Goal: Information Seeking & Learning: Learn about a topic

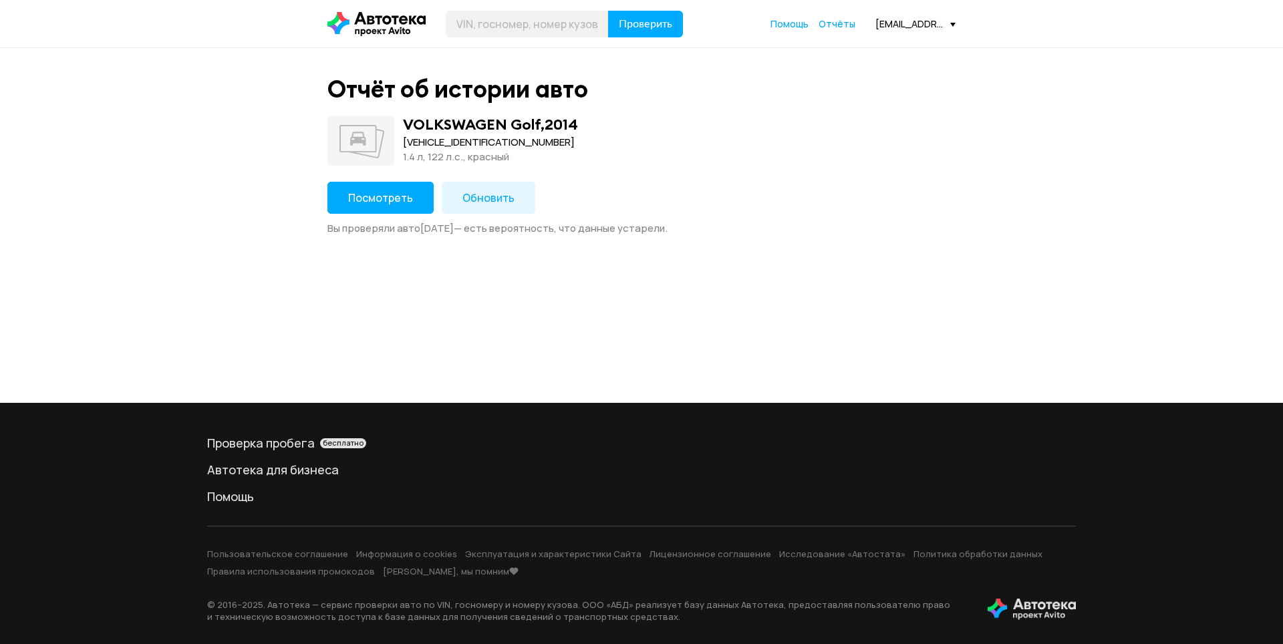
click at [418, 195] on button "Посмотреть" at bounding box center [380, 198] width 106 height 32
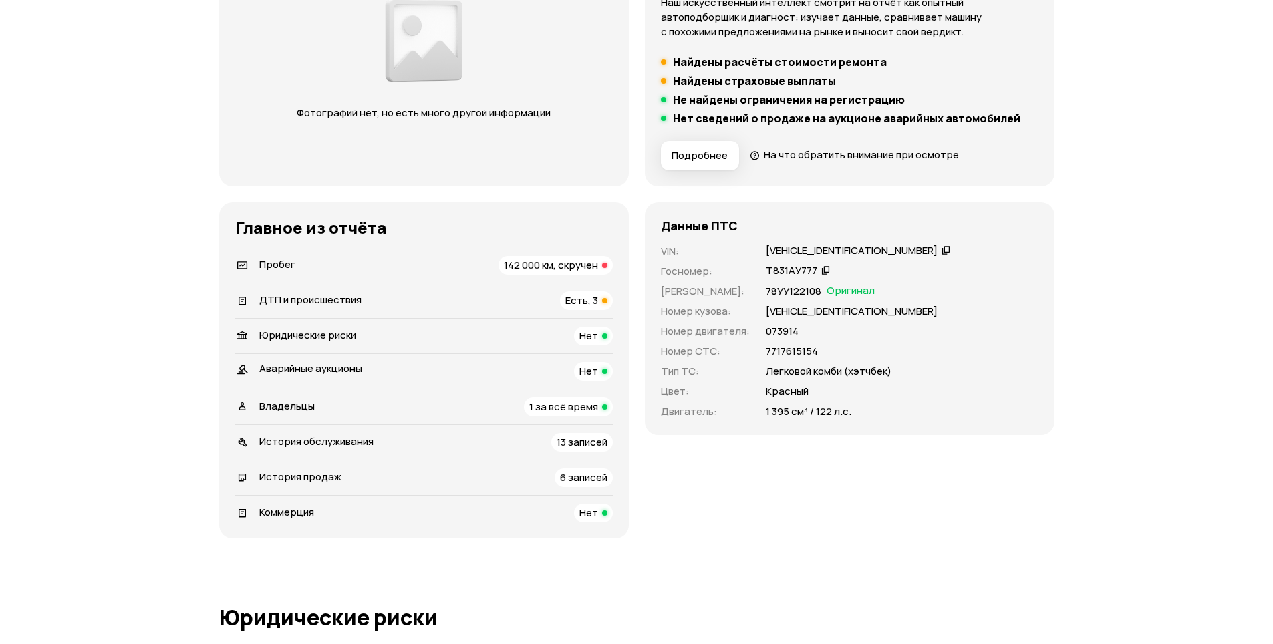
scroll to position [267, 0]
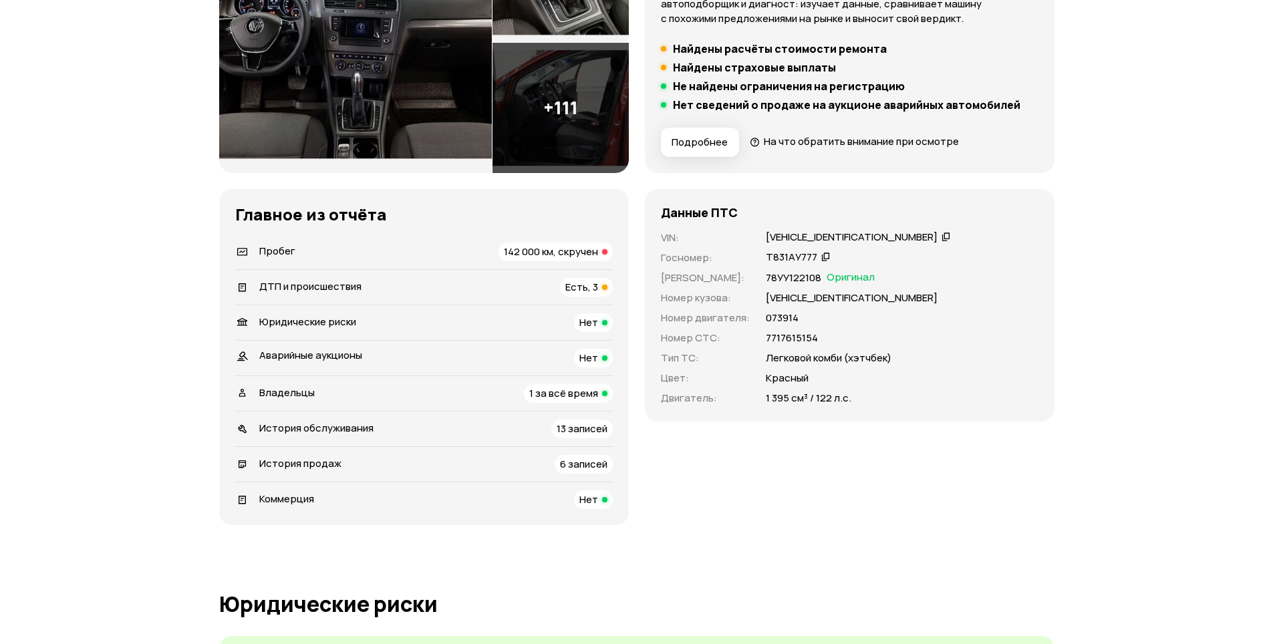
click at [311, 254] on div "Пробег 142 000 км, скручен" at bounding box center [424, 252] width 378 height 19
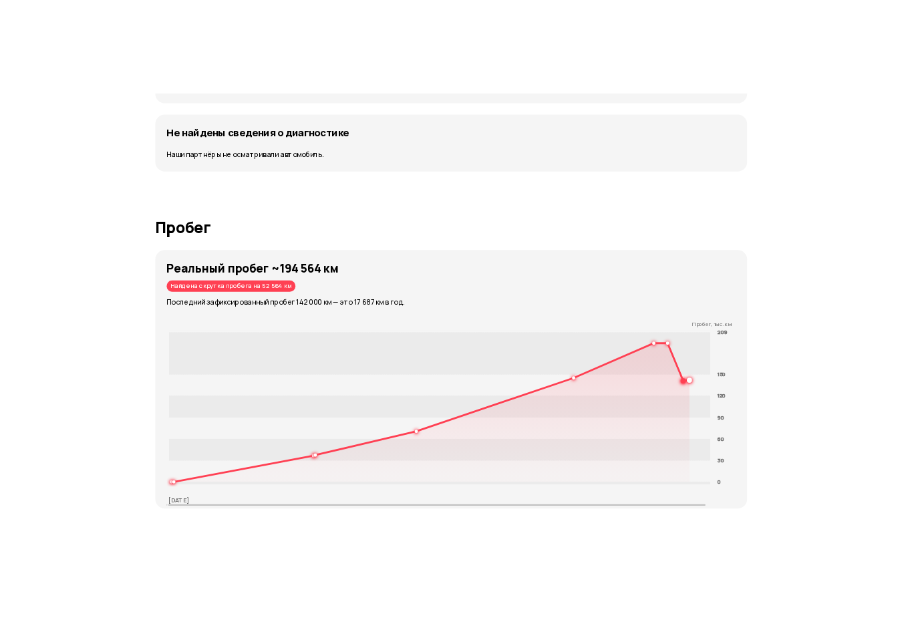
scroll to position [1943, 0]
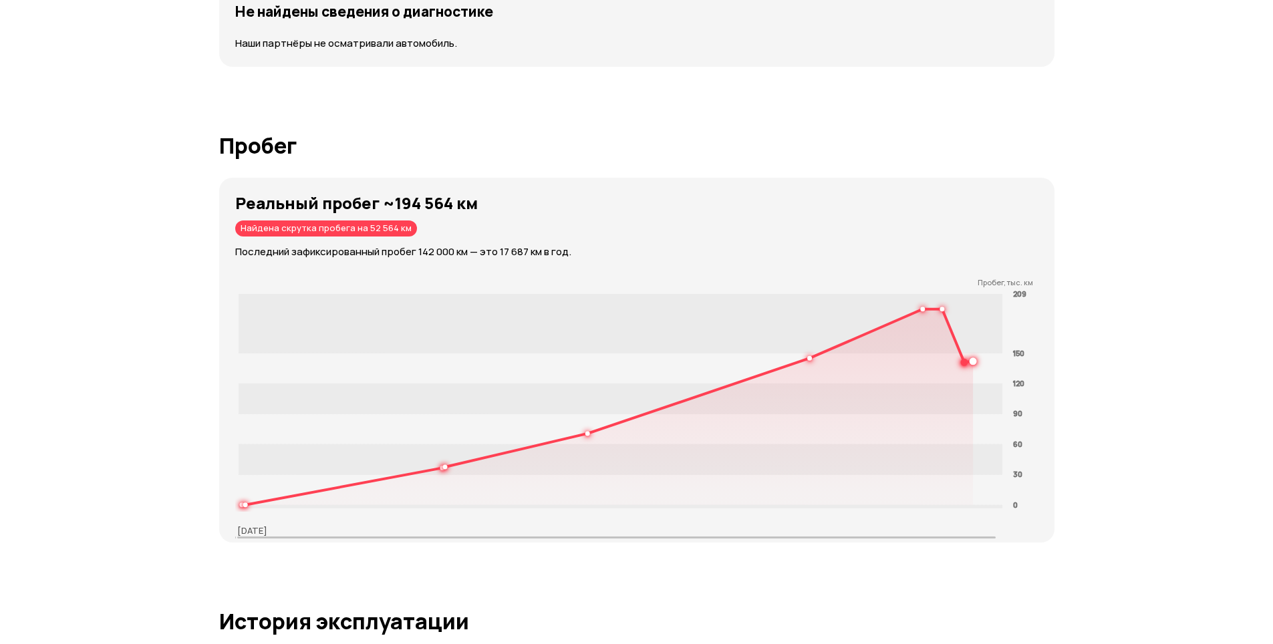
click at [251, 145] on h1 "Пробег" at bounding box center [636, 146] width 835 height 24
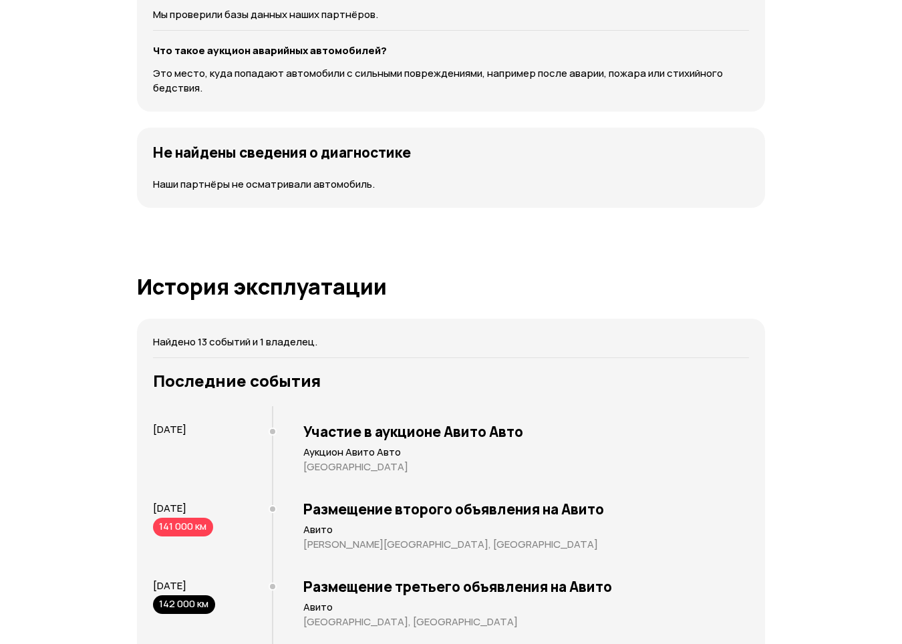
click at [287, 296] on h1 "История эксплуатации" at bounding box center [451, 287] width 628 height 24
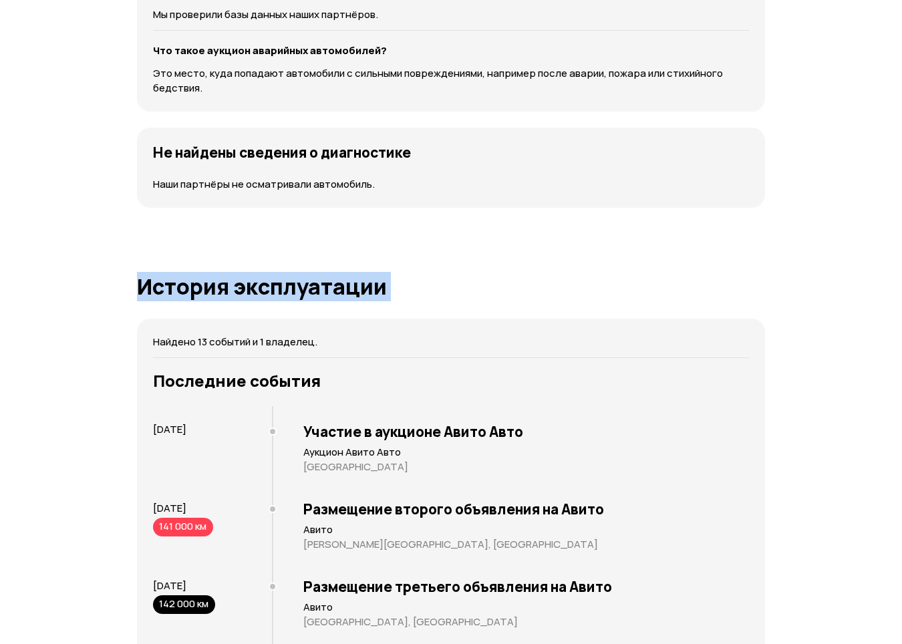
click at [287, 296] on h1 "История эксплуатации" at bounding box center [451, 287] width 628 height 24
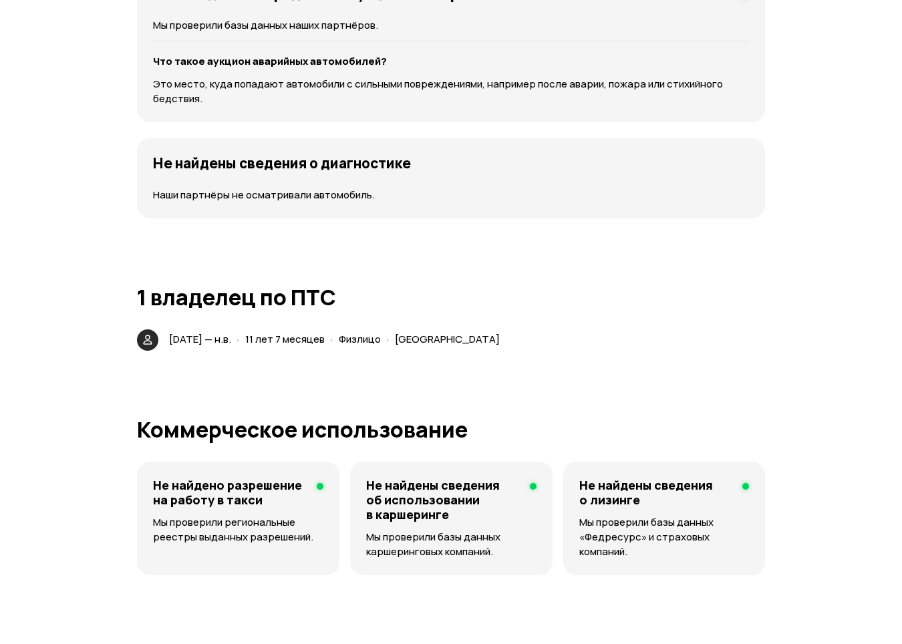
scroll to position [1542, 0]
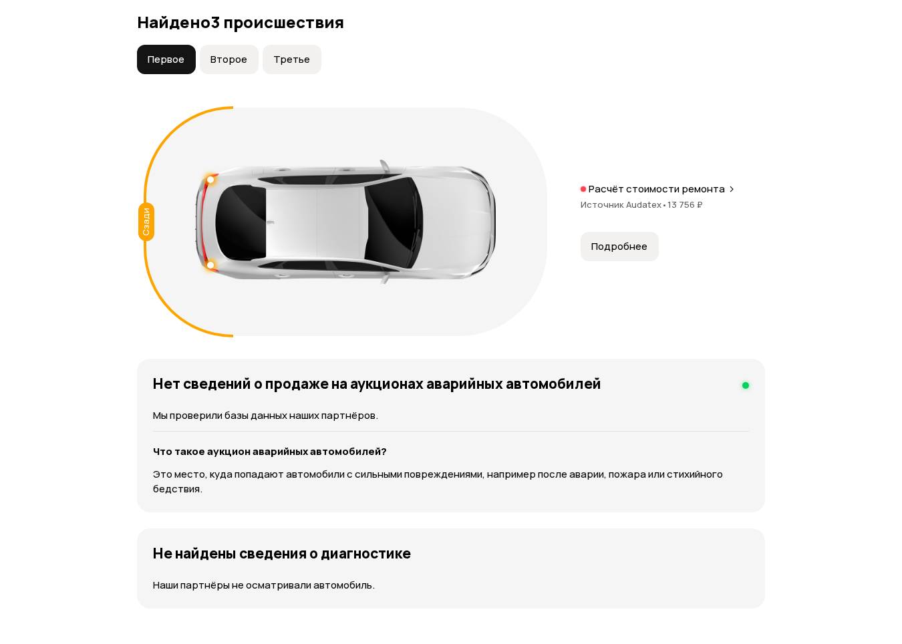
click at [236, 60] on span "Второе" at bounding box center [228, 59] width 37 height 13
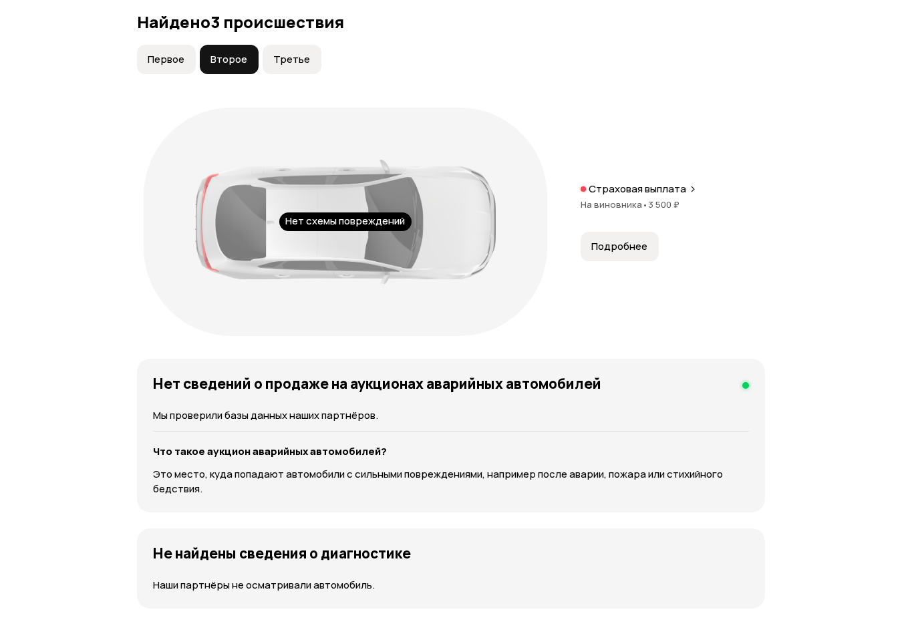
click at [283, 59] on span "Третье" at bounding box center [291, 59] width 37 height 13
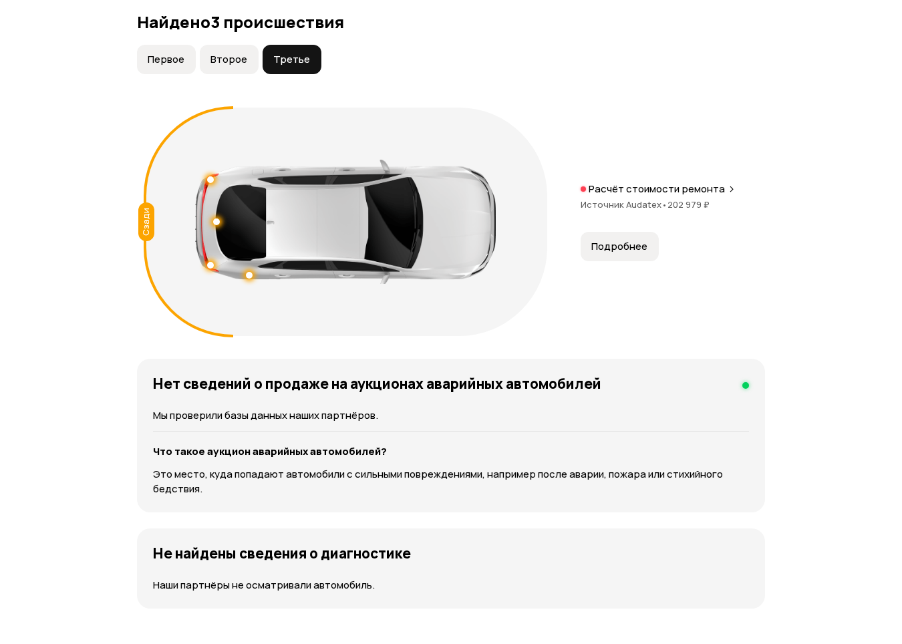
click at [155, 57] on span "Первое" at bounding box center [166, 59] width 37 height 13
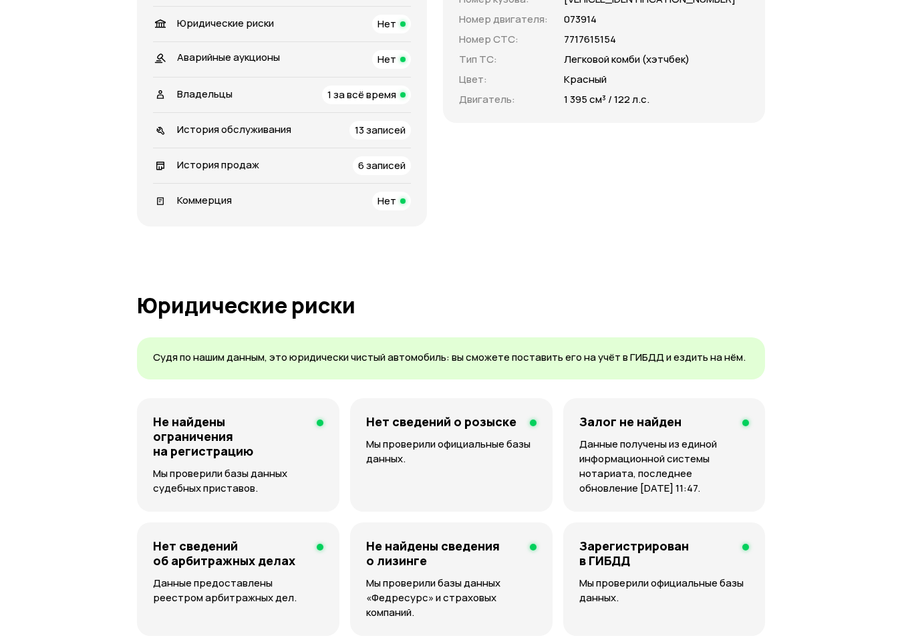
scroll to position [339, 0]
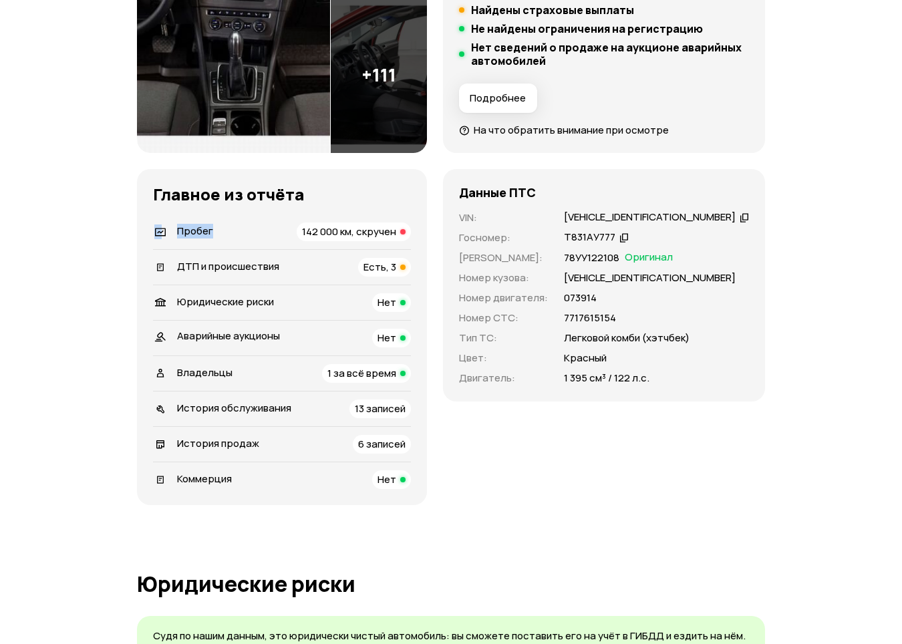
drag, startPoint x: 150, startPoint y: 227, endPoint x: 205, endPoint y: 237, distance: 55.6
click at [215, 194] on h3 "Главное из отчёта" at bounding box center [282, 194] width 258 height 19
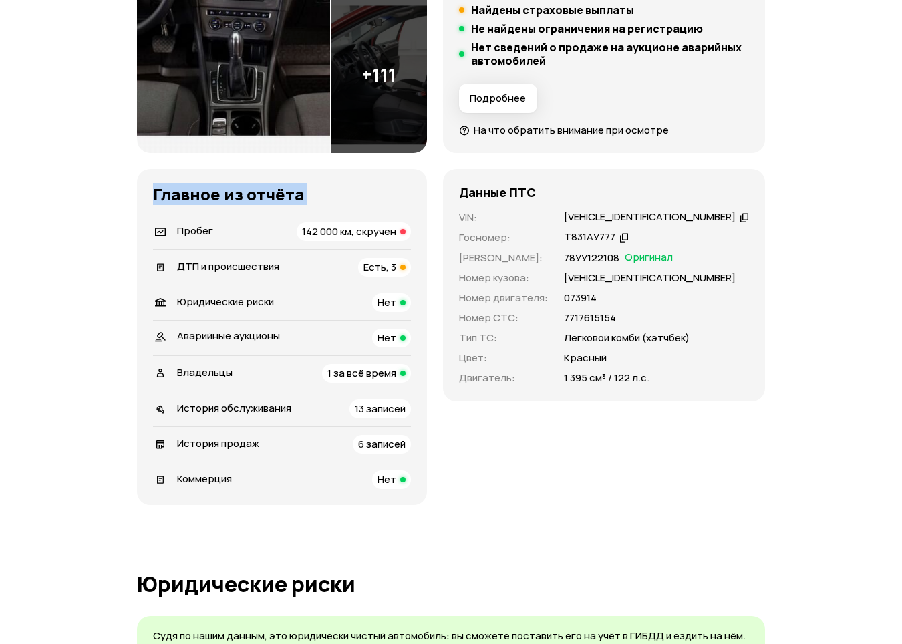
click at [215, 194] on h3 "Главное из отчёта" at bounding box center [282, 194] width 258 height 19
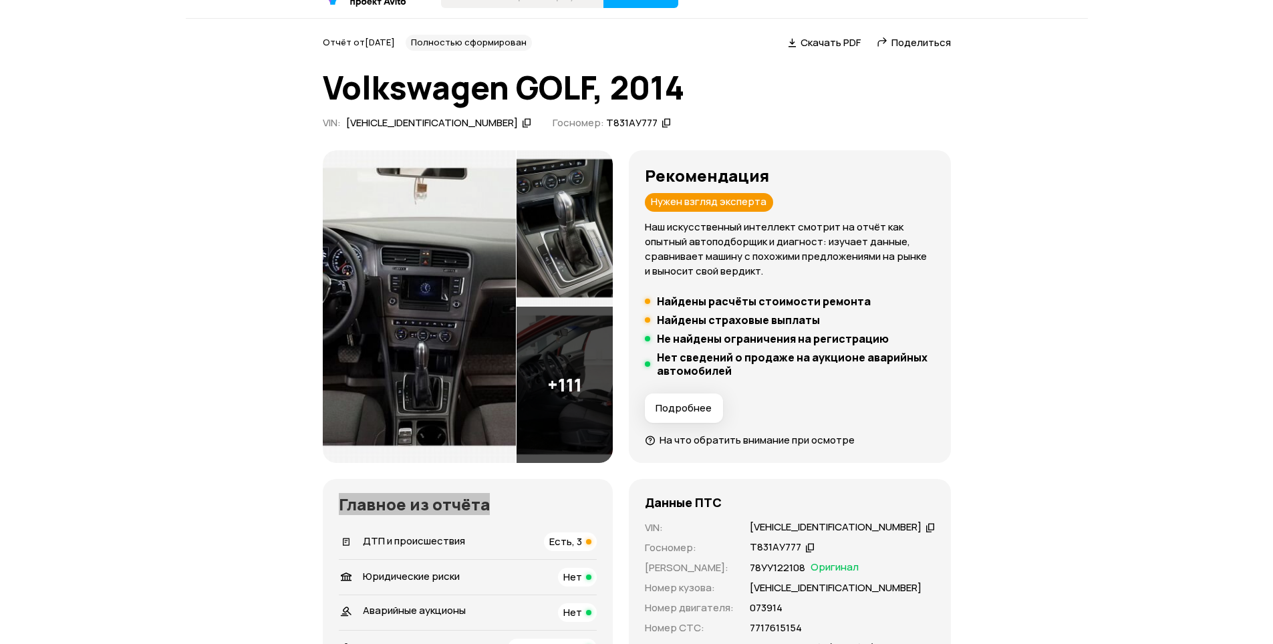
scroll to position [200, 0]
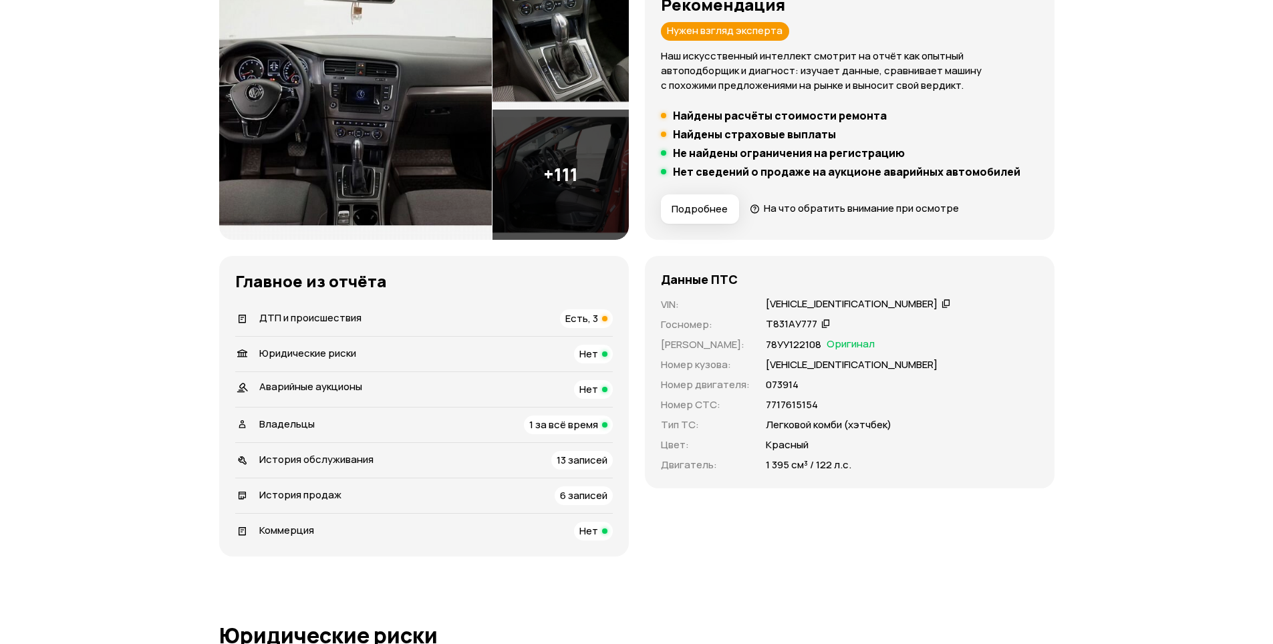
click at [911, 118] on li "Найдены расчёты стоимости ремонта" at bounding box center [850, 115] width 378 height 13
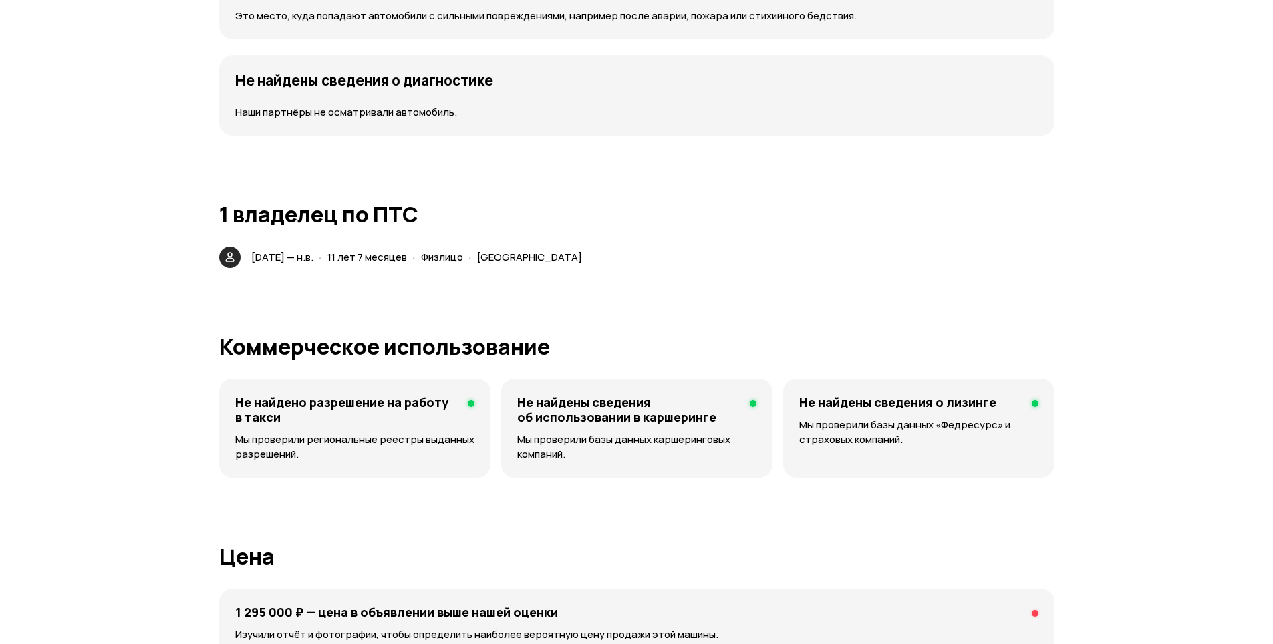
scroll to position [1871, 0]
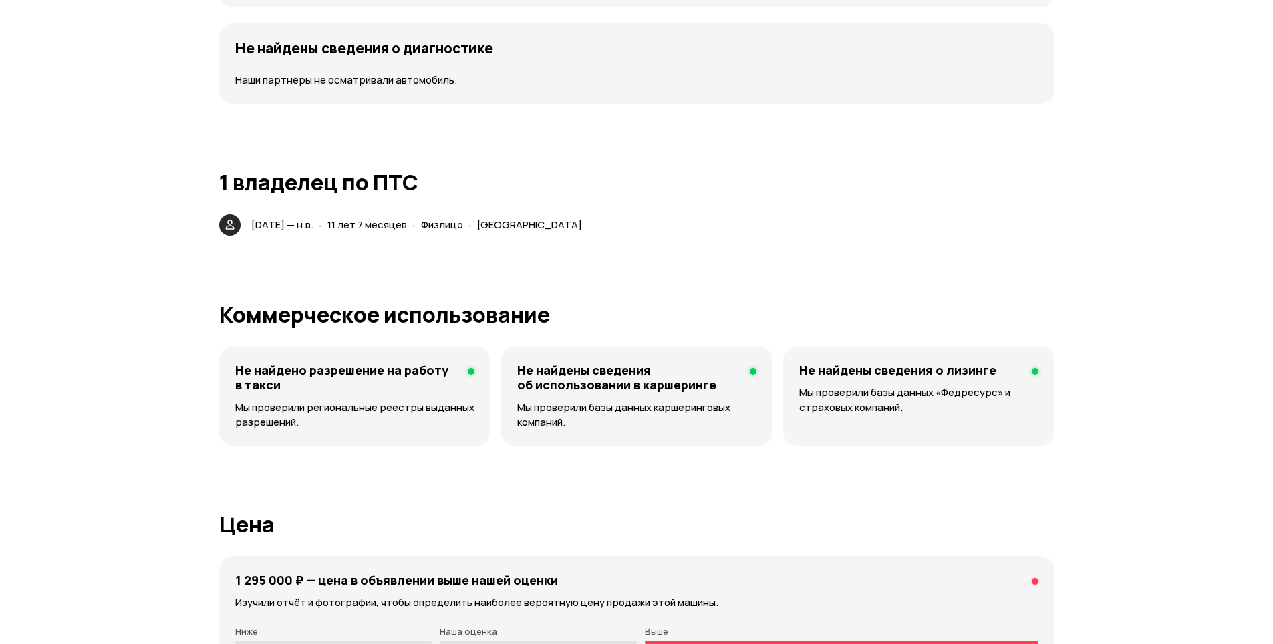
drag, startPoint x: 359, startPoint y: 225, endPoint x: 549, endPoint y: 220, distance: 189.1
click at [549, 220] on div "15 марта 2014 — н.в. · 11 лет 7 месяцев · Физлицо · Москва" at bounding box center [419, 225] width 341 height 19
click at [537, 180] on h1 "1 владелец по ПТС" at bounding box center [636, 182] width 835 height 24
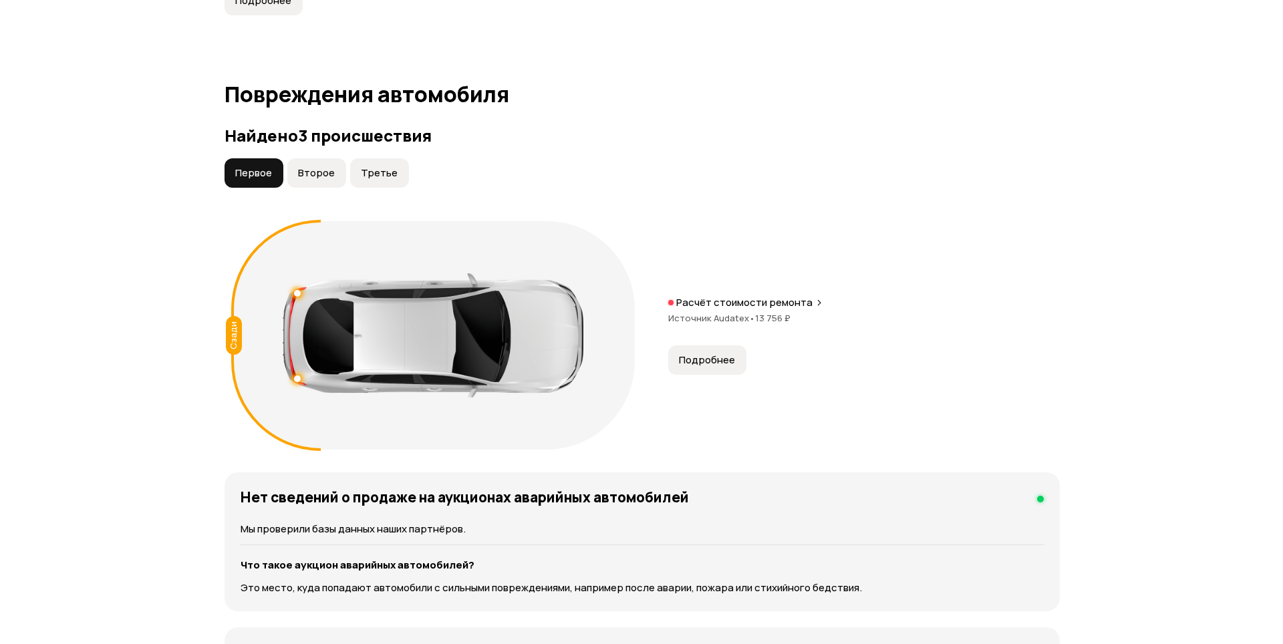
scroll to position [1270, 0]
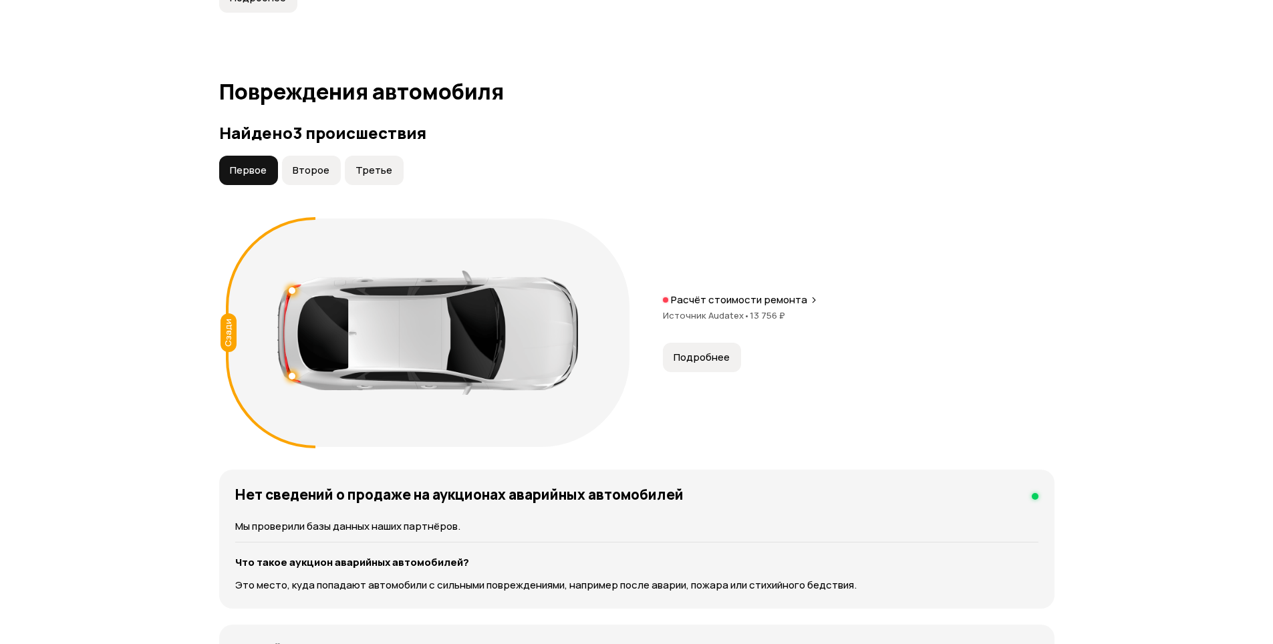
click at [297, 170] on span "Второе" at bounding box center [311, 170] width 37 height 13
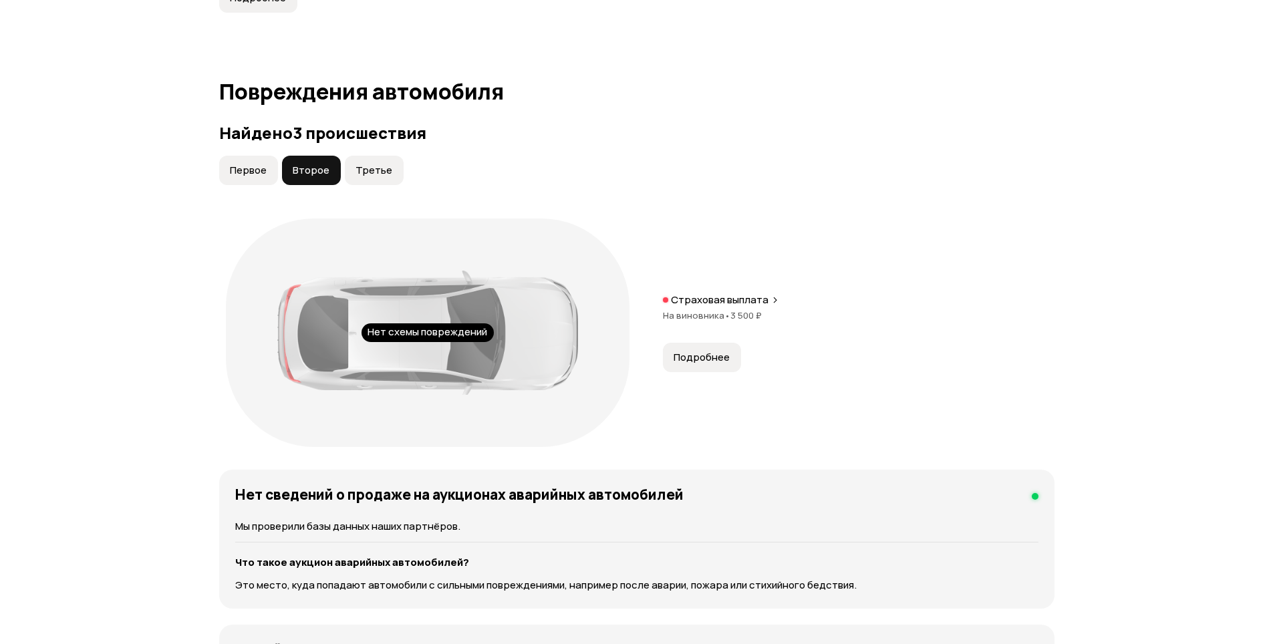
click at [360, 180] on button "Третье" at bounding box center [374, 170] width 59 height 29
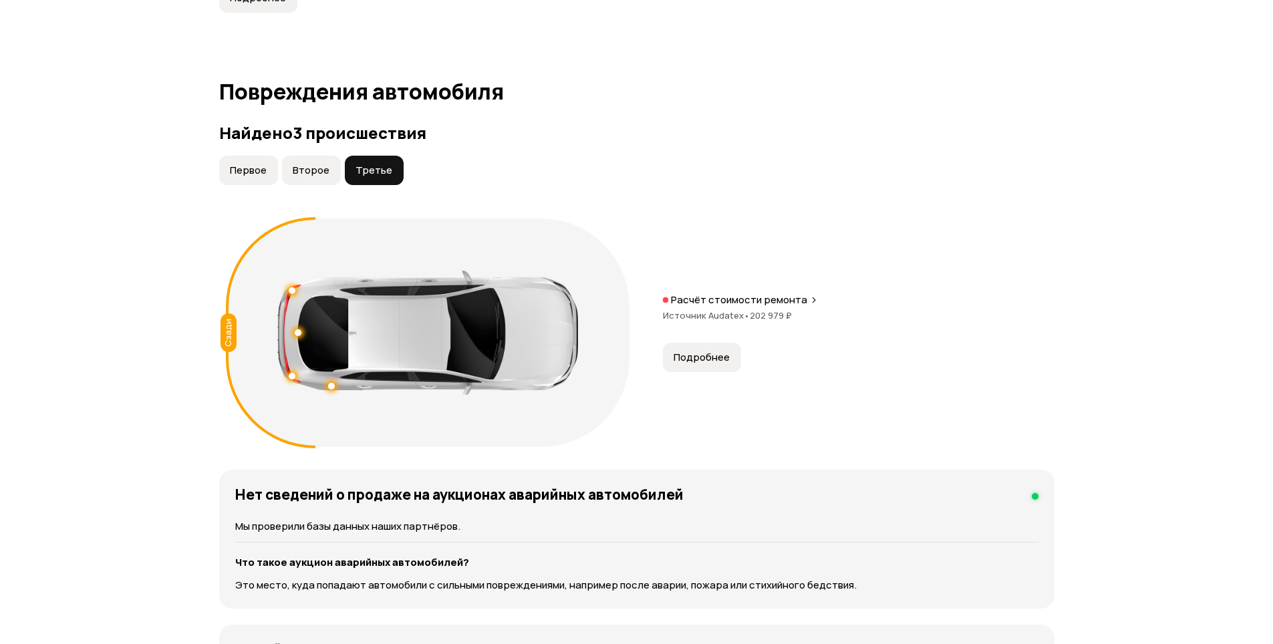
click at [762, 299] on p "Расчёт стоимости ремонта" at bounding box center [739, 299] width 136 height 13
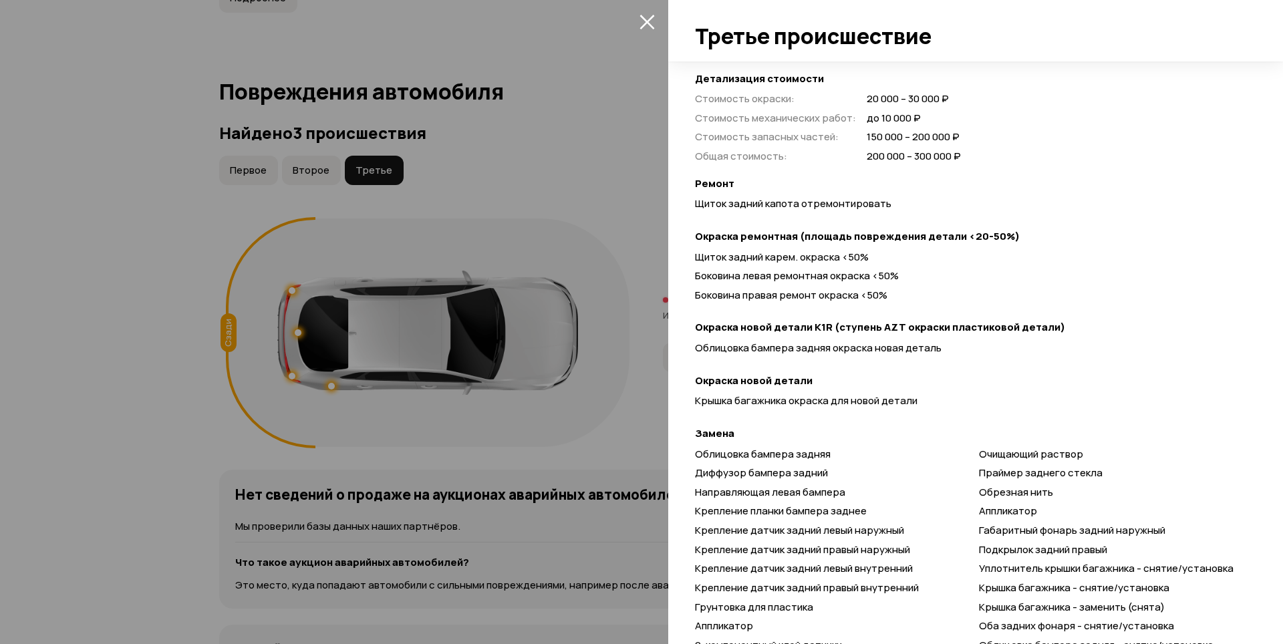
scroll to position [401, 0]
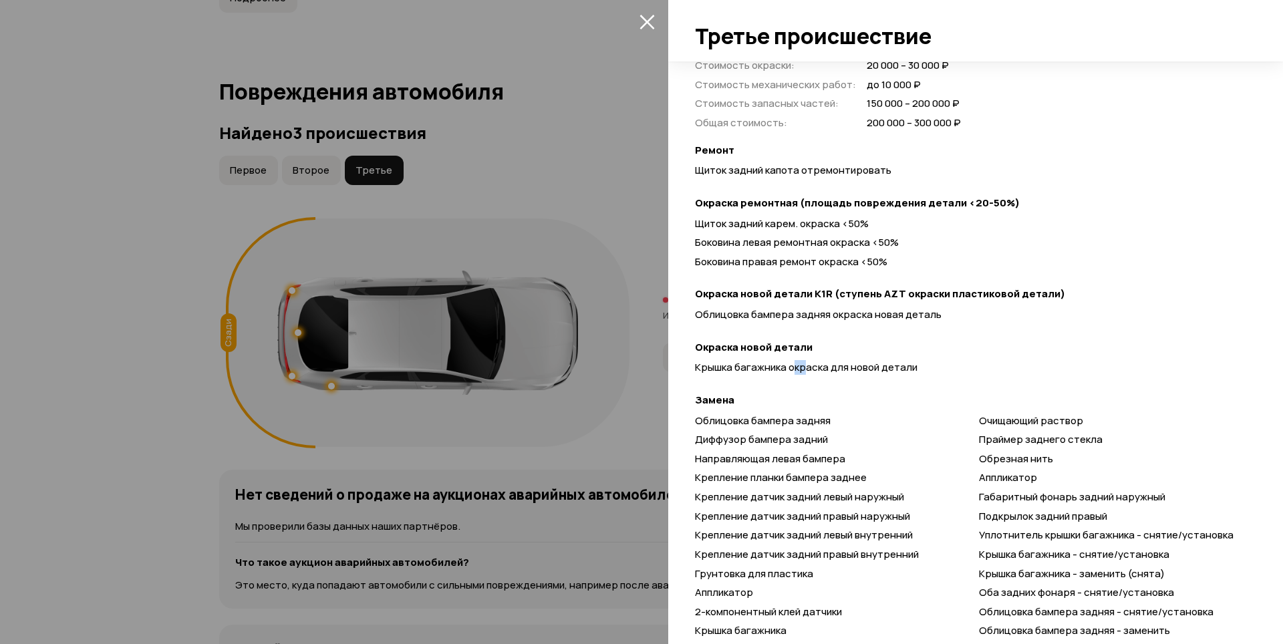
drag, startPoint x: 793, startPoint y: 371, endPoint x: 808, endPoint y: 367, distance: 15.7
click at [806, 367] on span "Крышка багажника окраска для новой детали" at bounding box center [806, 367] width 222 height 14
click at [819, 394] on strong "Замена" at bounding box center [969, 401] width 548 height 14
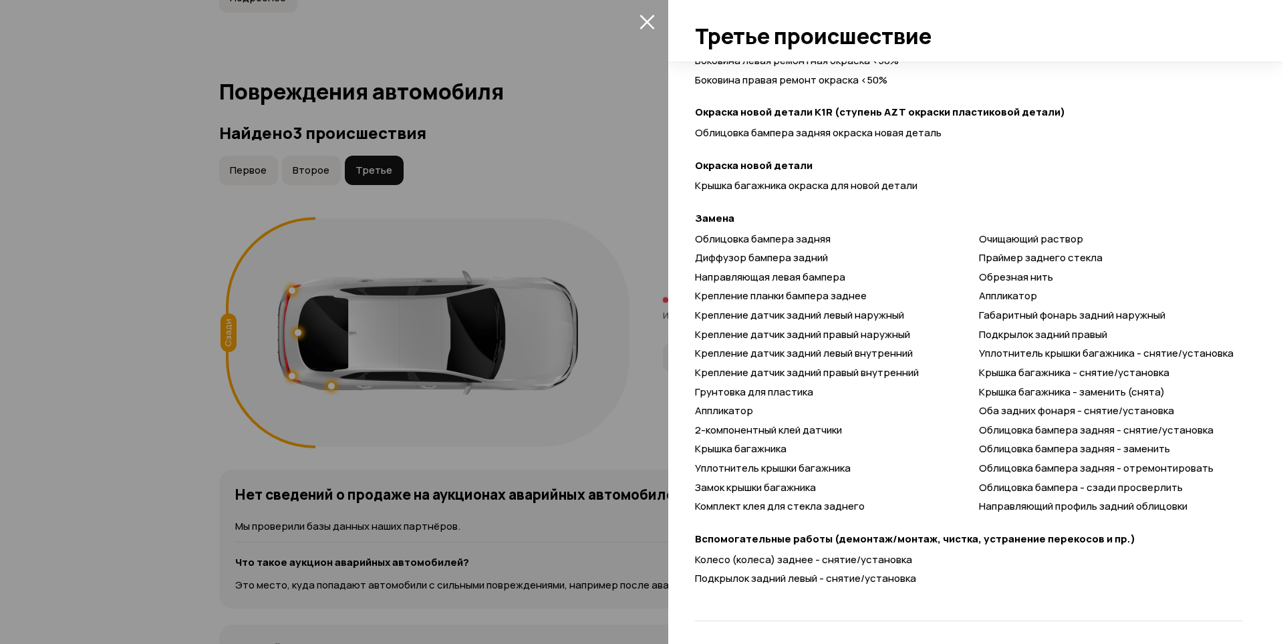
scroll to position [587, 0]
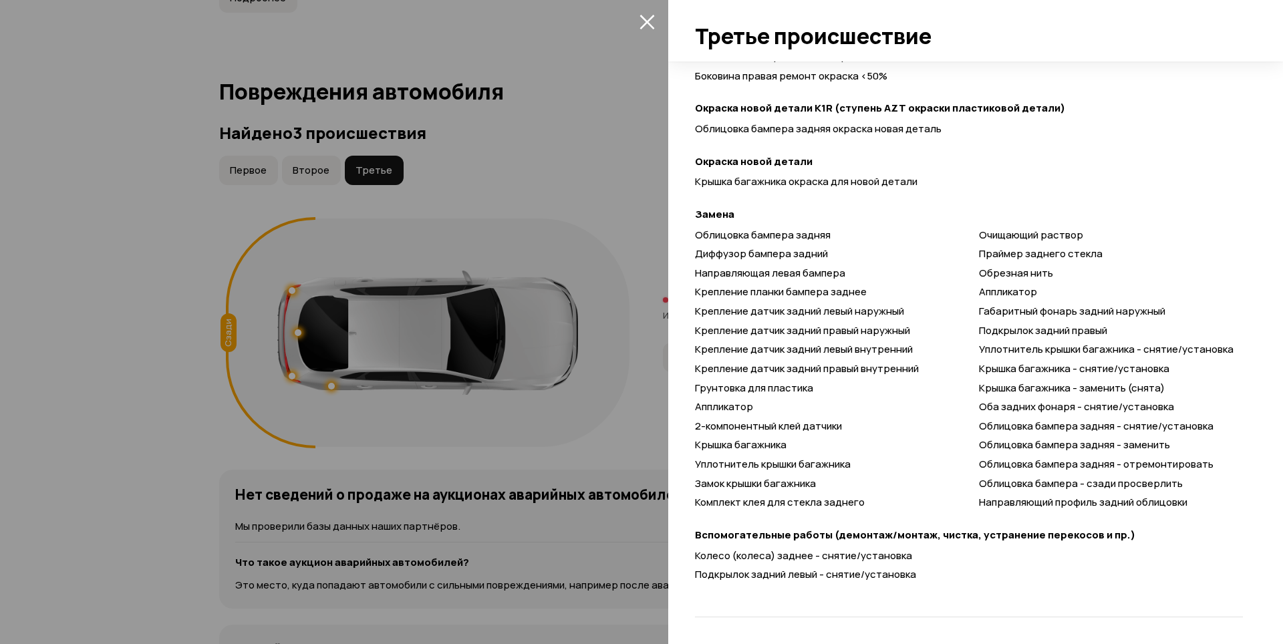
click at [644, 25] on icon "закрыть" at bounding box center [646, 22] width 15 height 15
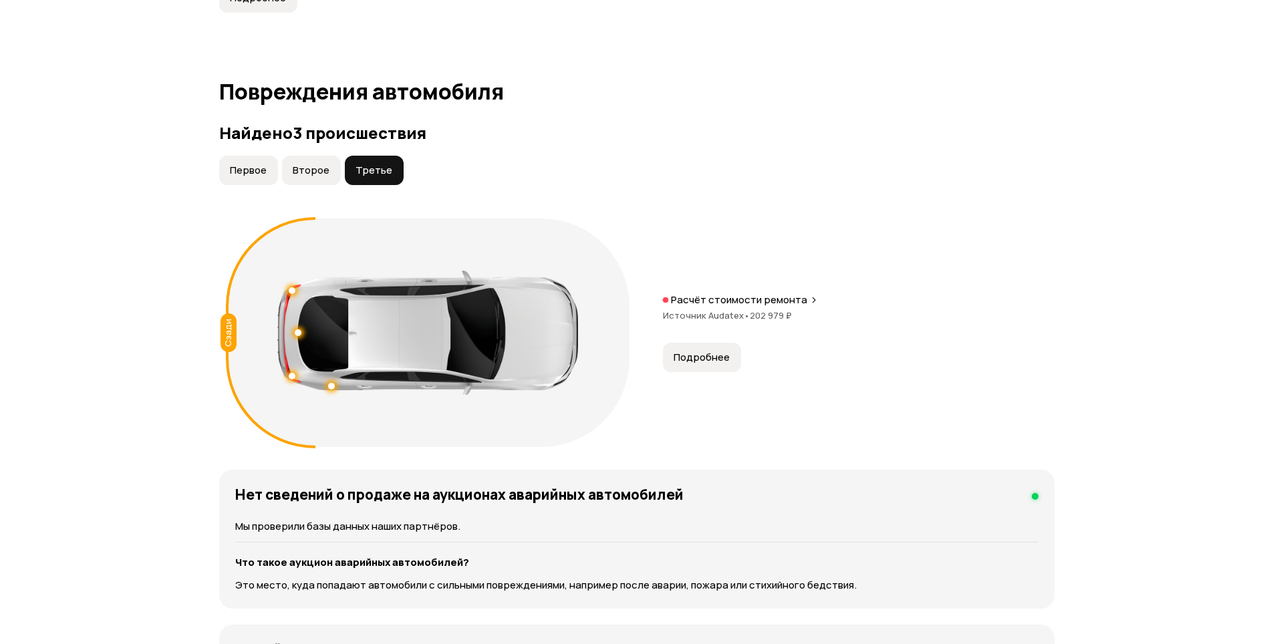
click at [301, 161] on button "Второе" at bounding box center [311, 170] width 59 height 29
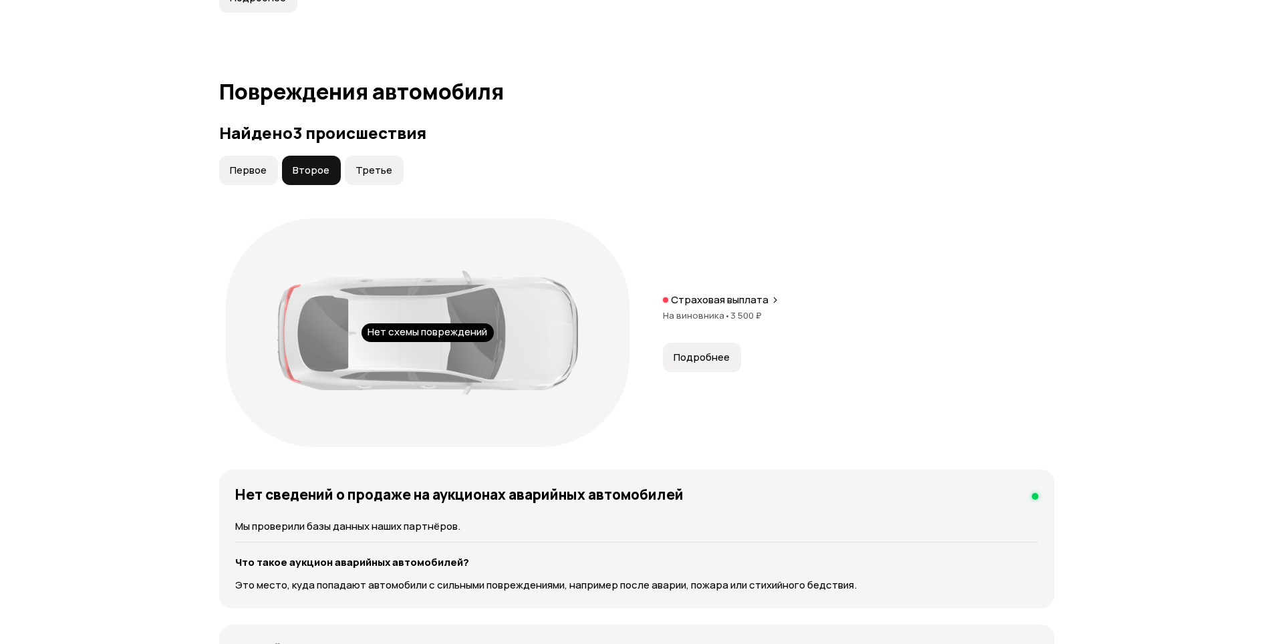
click at [240, 162] on button "Первое" at bounding box center [248, 170] width 59 height 29
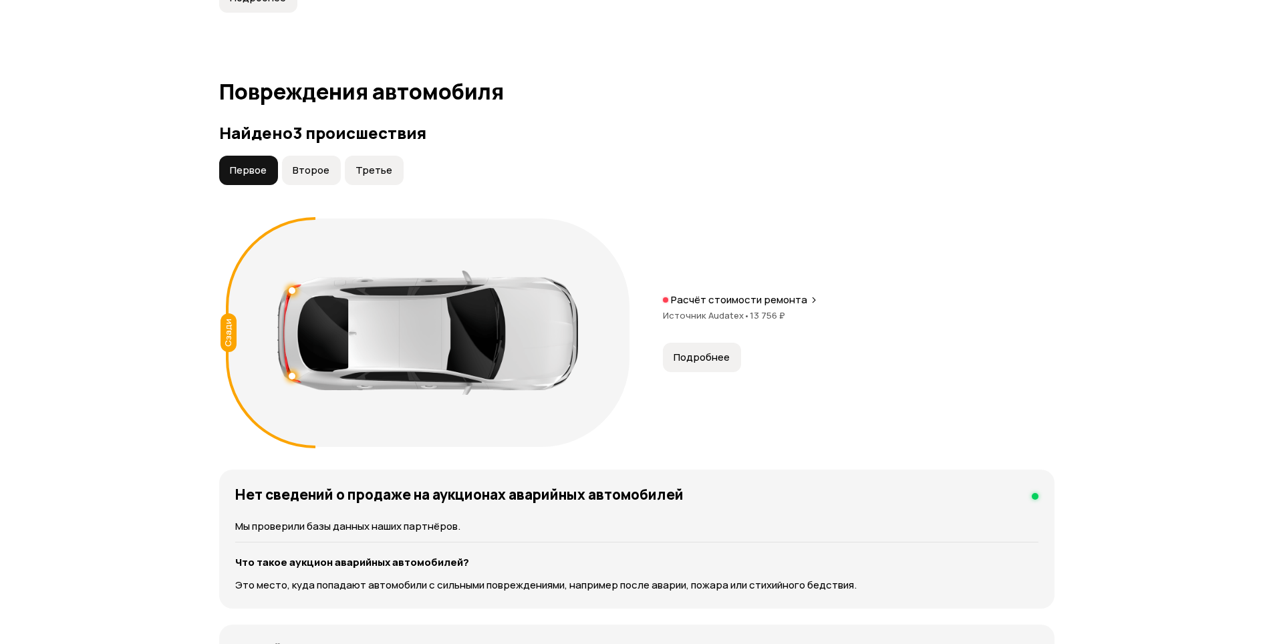
click at [772, 296] on p "Расчёт стоимости ремонта" at bounding box center [739, 299] width 136 height 13
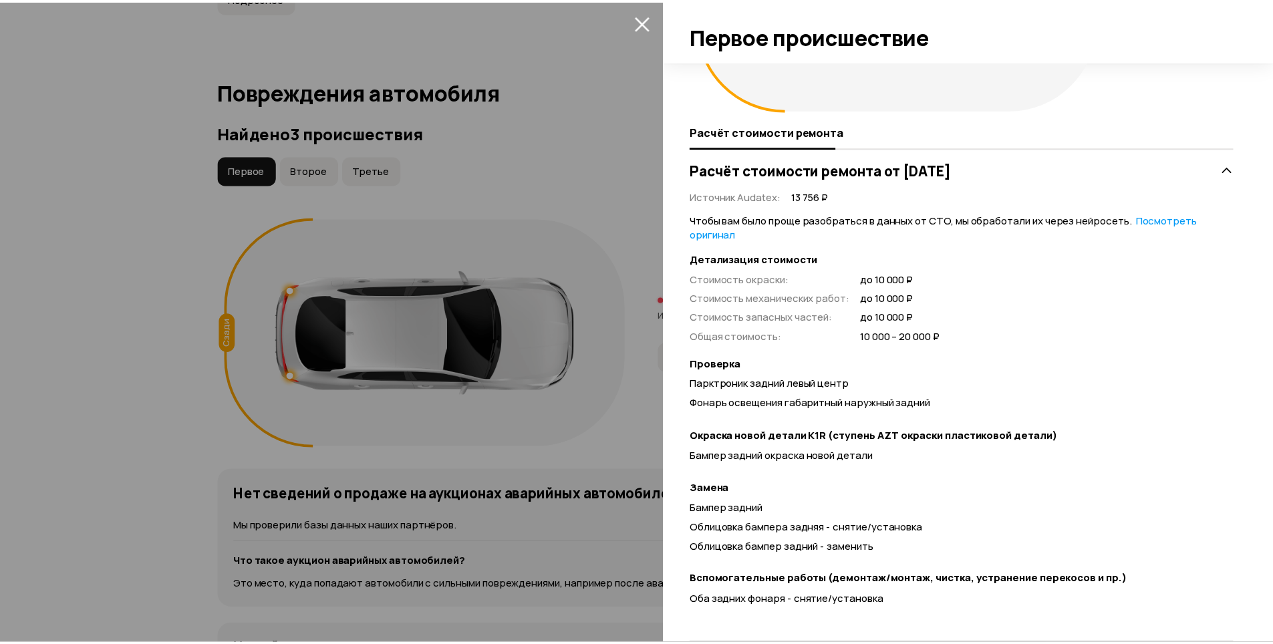
scroll to position [200, 0]
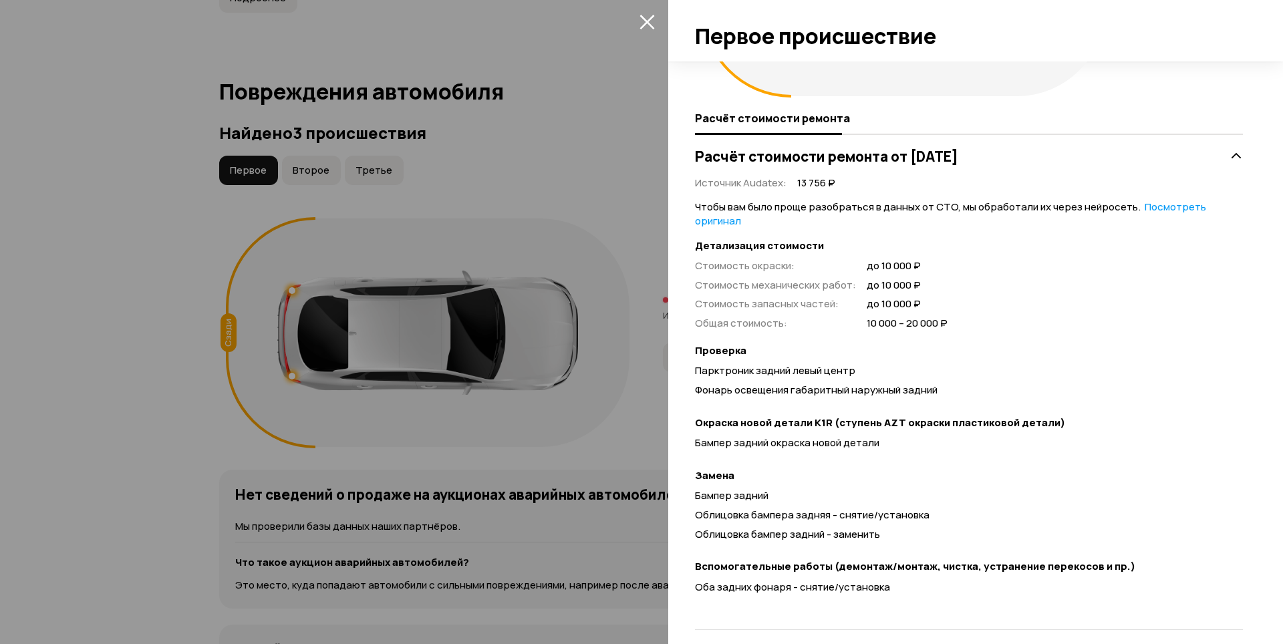
click at [647, 23] on icon "закрыть" at bounding box center [646, 21] width 15 height 15
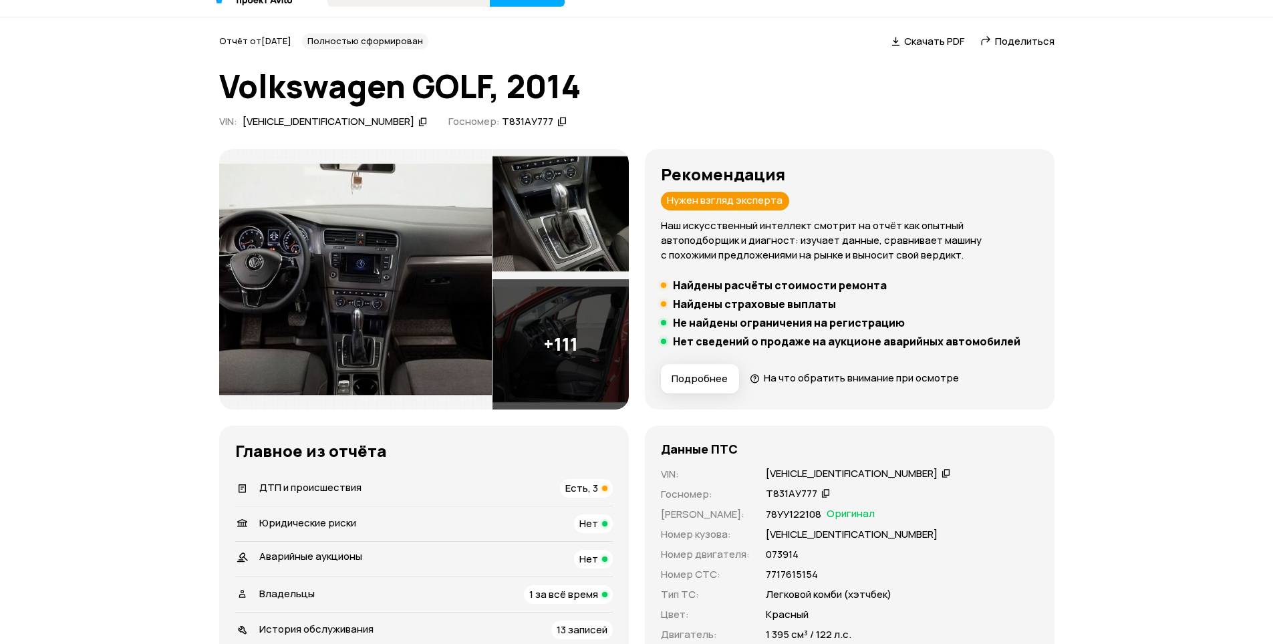
scroll to position [134, 0]
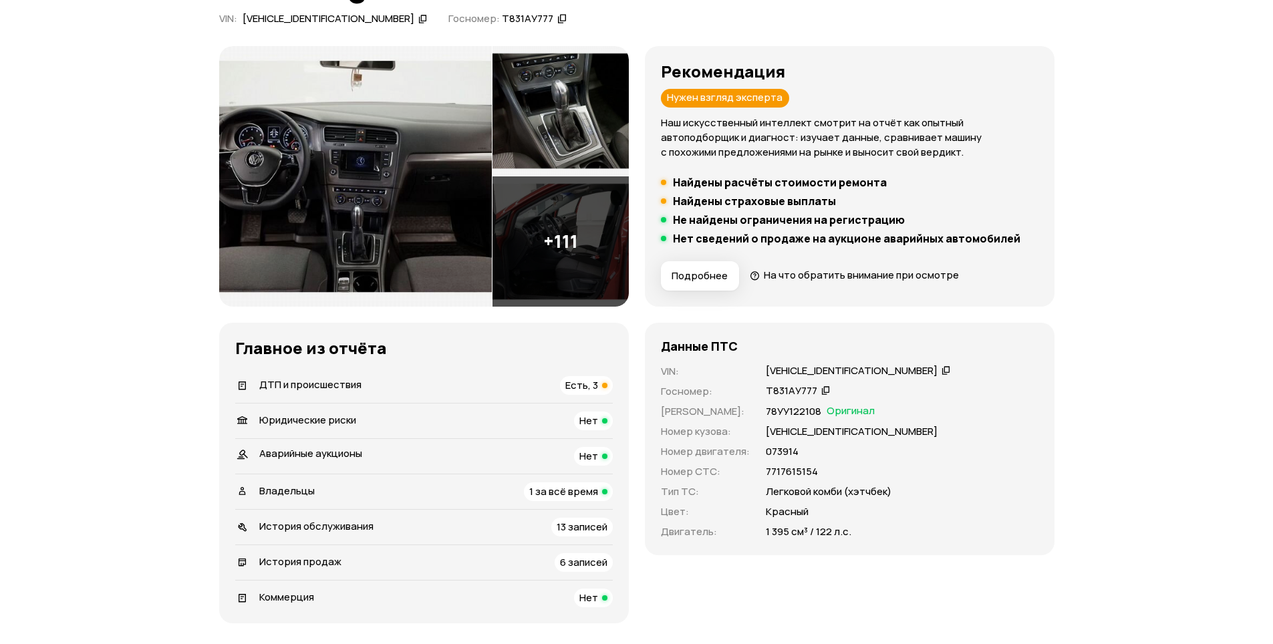
click at [589, 386] on span "Есть, 3" at bounding box center [581, 385] width 33 height 14
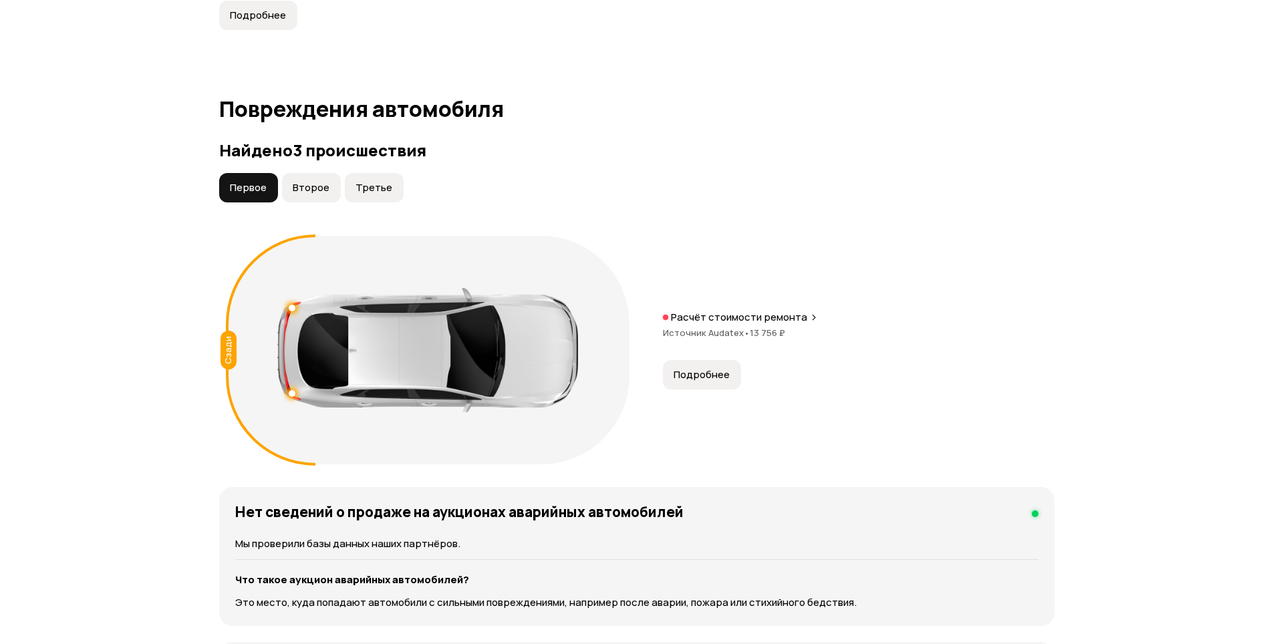
scroll to position [1349, 0]
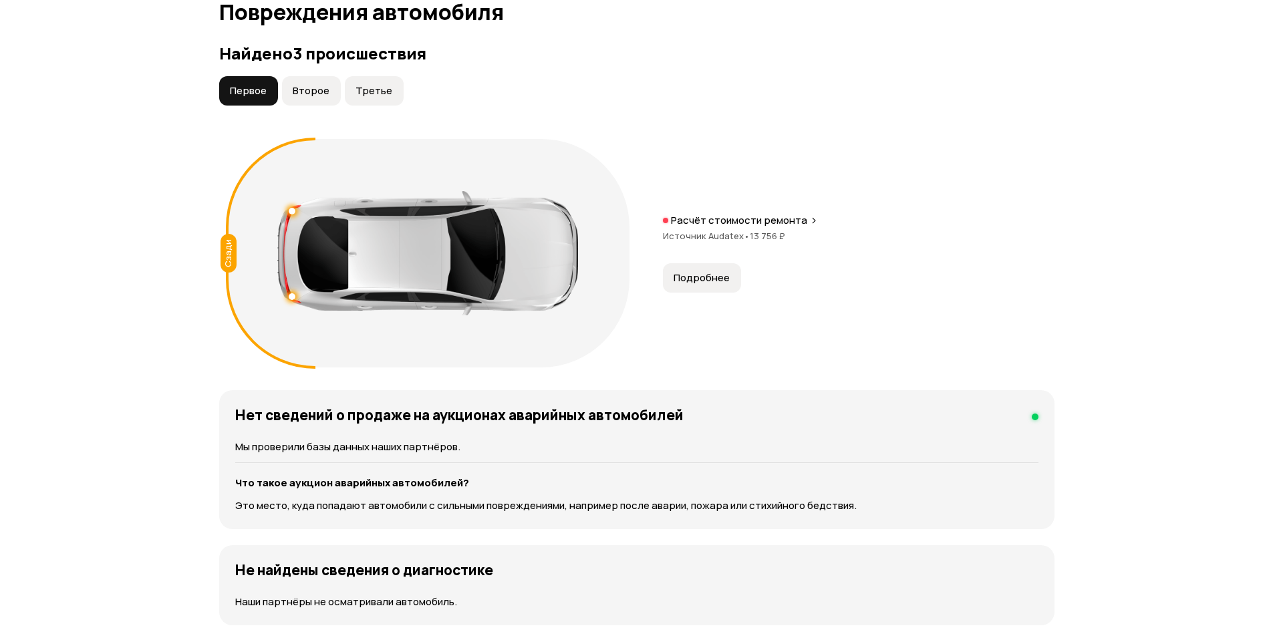
click at [358, 84] on span "Третье" at bounding box center [373, 90] width 37 height 13
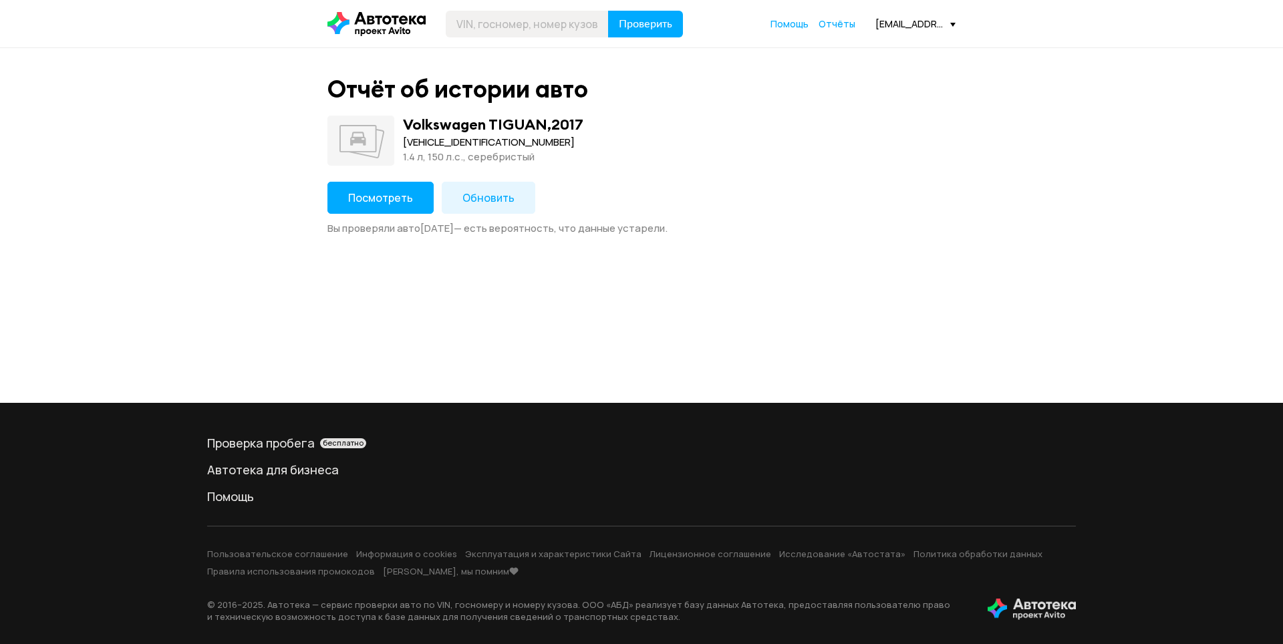
click at [395, 188] on button "Посмотреть" at bounding box center [380, 198] width 106 height 32
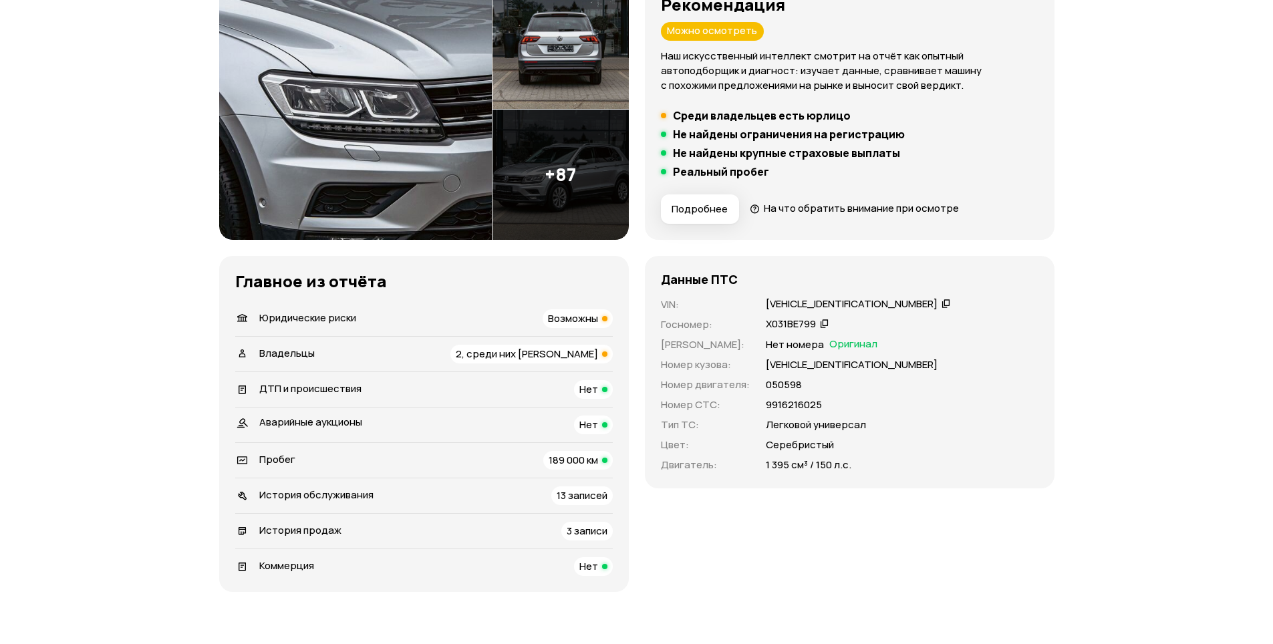
click at [570, 351] on span "2, среди них [PERSON_NAME]" at bounding box center [527, 354] width 142 height 14
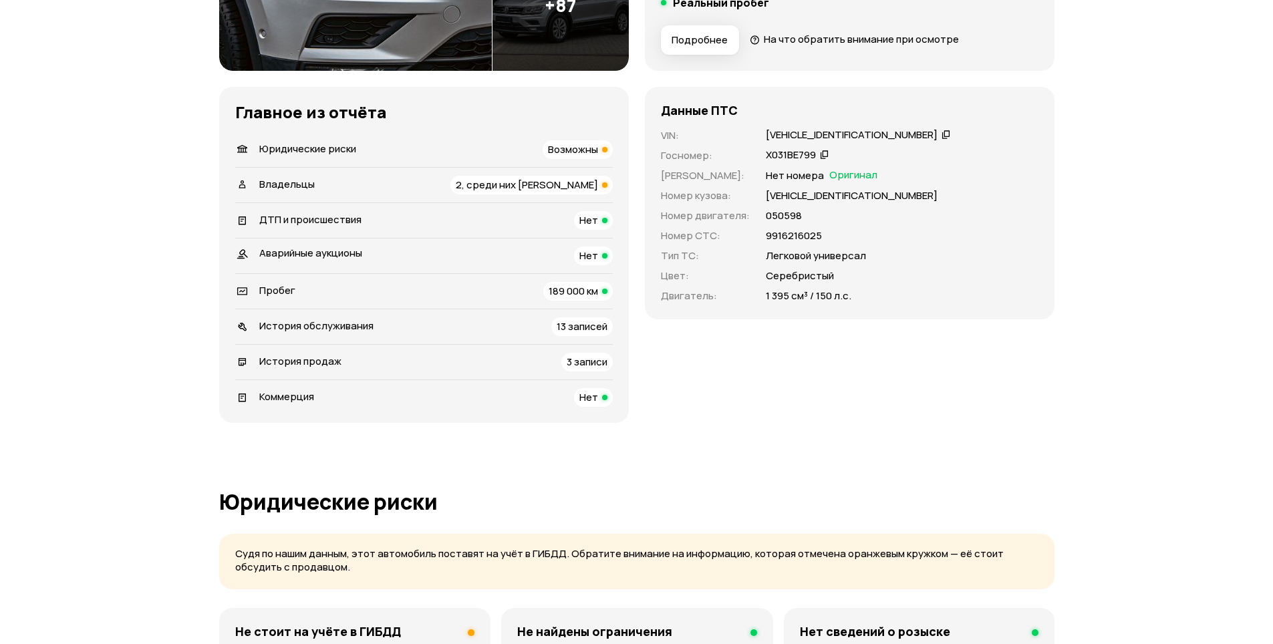
scroll to position [190, 0]
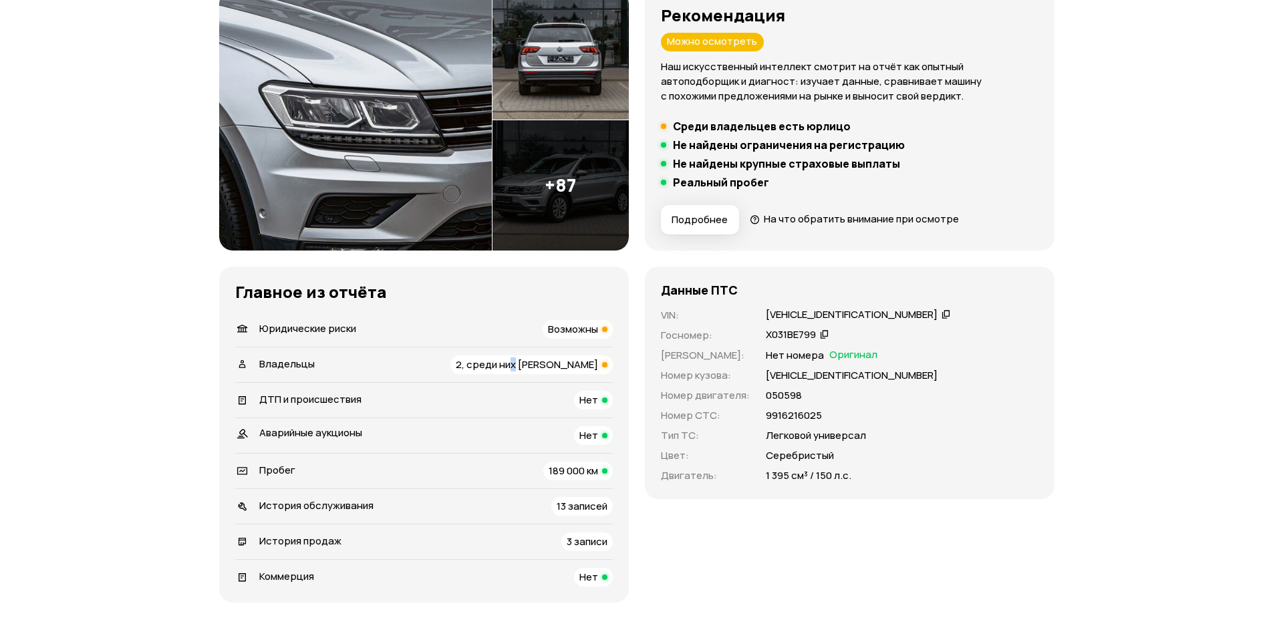
click at [555, 361] on span "2, среди них [PERSON_NAME]" at bounding box center [527, 364] width 142 height 14
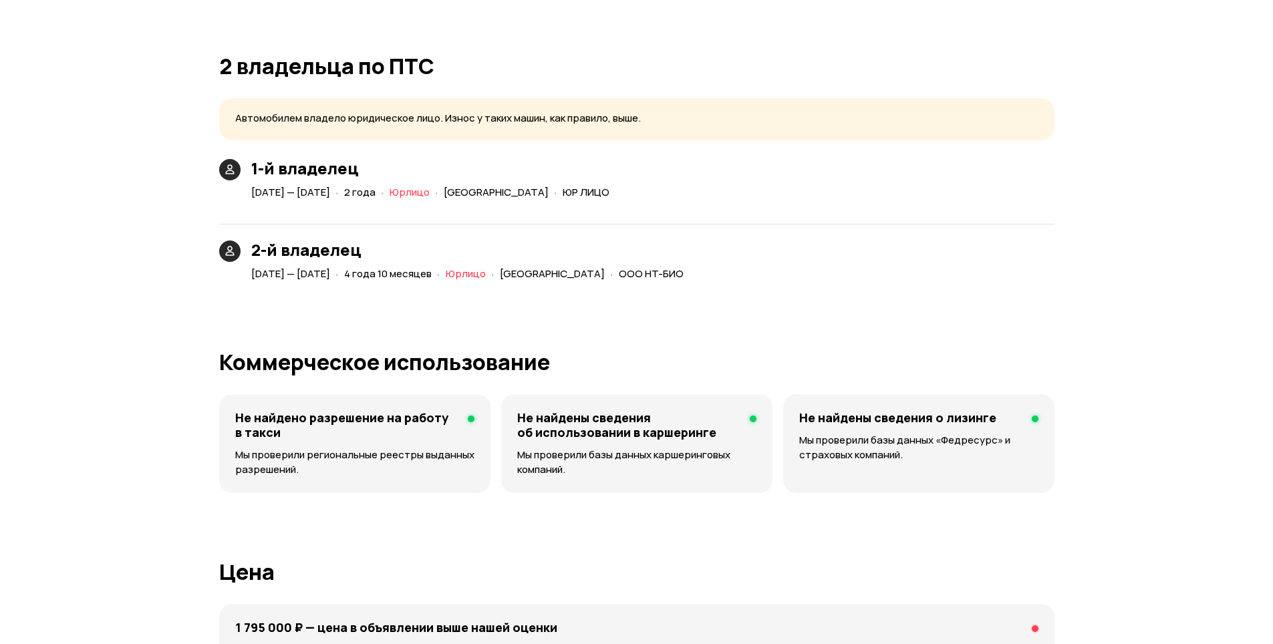
scroll to position [2929, 0]
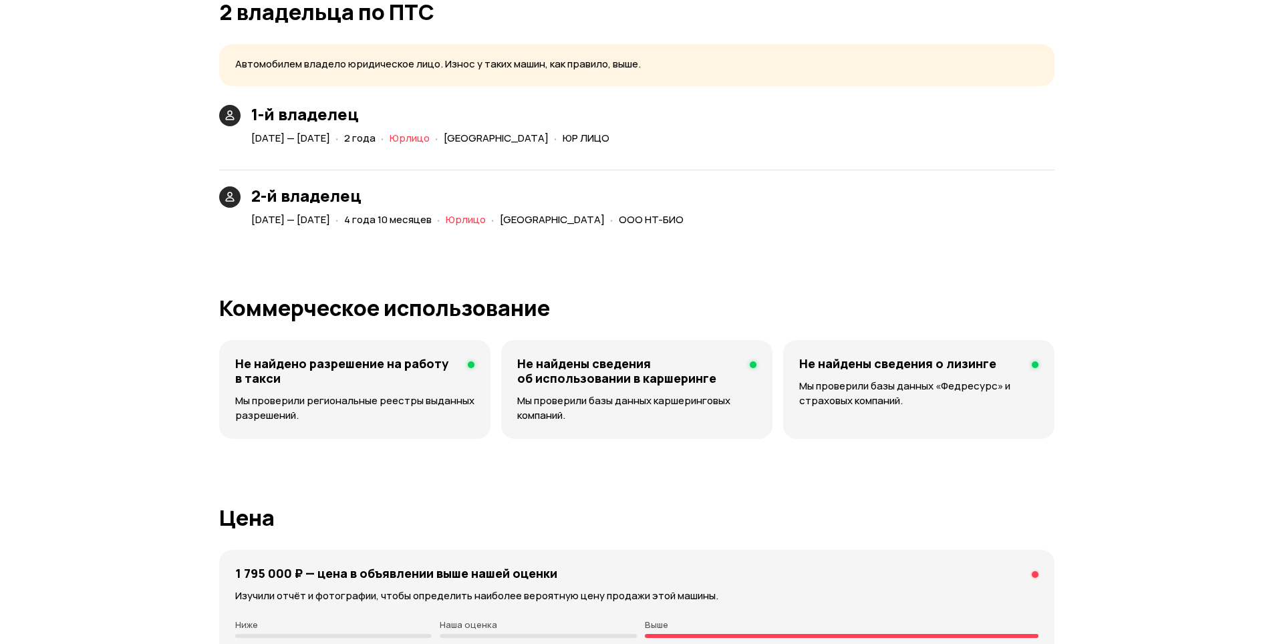
drag, startPoint x: 430, startPoint y: 132, endPoint x: 557, endPoint y: 216, distance: 152.3
click at [557, 216] on div "1-й владелец [DATE] — [DATE] · 2 года · [PERSON_NAME][GEOGRAPHIC_DATA] · ЮР ЛИЦ…" at bounding box center [636, 167] width 835 height 124
click at [609, 154] on div "2-й владелец [DATE] — [DATE] · 4 года 10 месяцев · [PERSON_NAME][GEOGRAPHIC_DAT…" at bounding box center [636, 192] width 835 height 76
drag, startPoint x: 567, startPoint y: 137, endPoint x: 615, endPoint y: 123, distance: 50.1
click at [615, 124] on article "[DATE] — [DATE] · 2 года · Юрлицо · [GEOGRAPHIC_DATA] · ЮР ЛИЦО" at bounding box center [432, 136] width 363 height 25
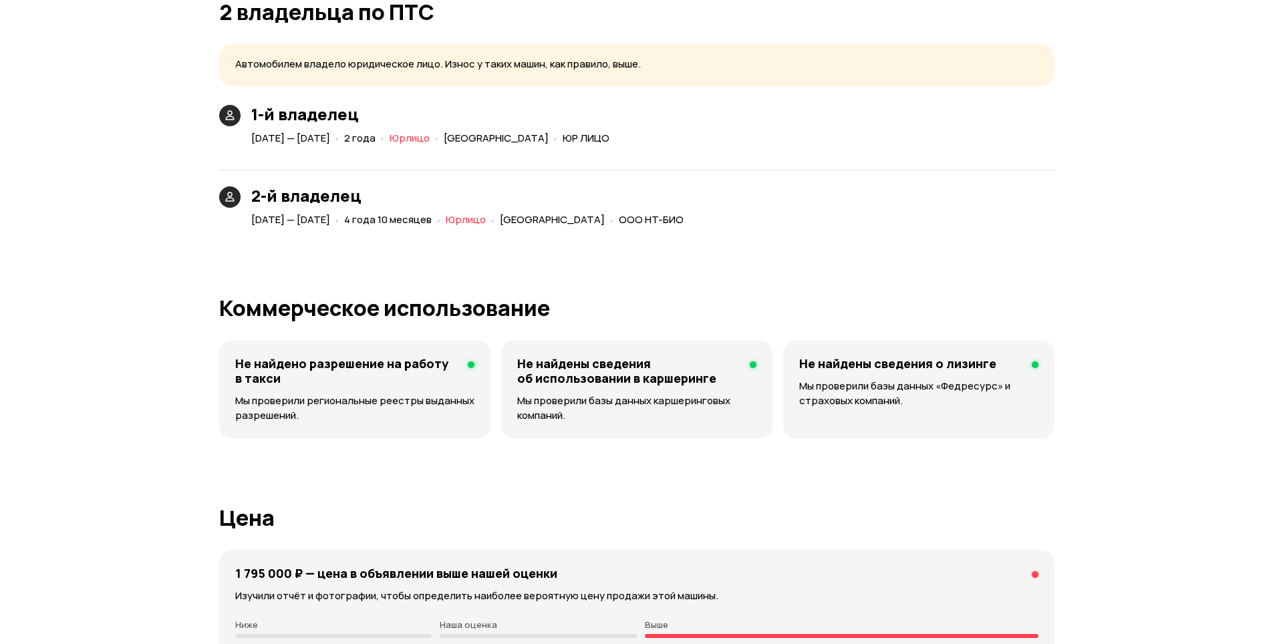
click at [609, 140] on span "ЮР ЛИЦО" at bounding box center [586, 138] width 47 height 14
drag, startPoint x: 406, startPoint y: 202, endPoint x: 575, endPoint y: 216, distance: 169.6
click at [546, 208] on div "2-й владелец [DATE] — [DATE] · 4 года 10 месяцев · [PERSON_NAME][GEOGRAPHIC_DAT…" at bounding box center [470, 207] width 438 height 43
click at [605, 220] on span "[GEOGRAPHIC_DATA]" at bounding box center [552, 219] width 105 height 14
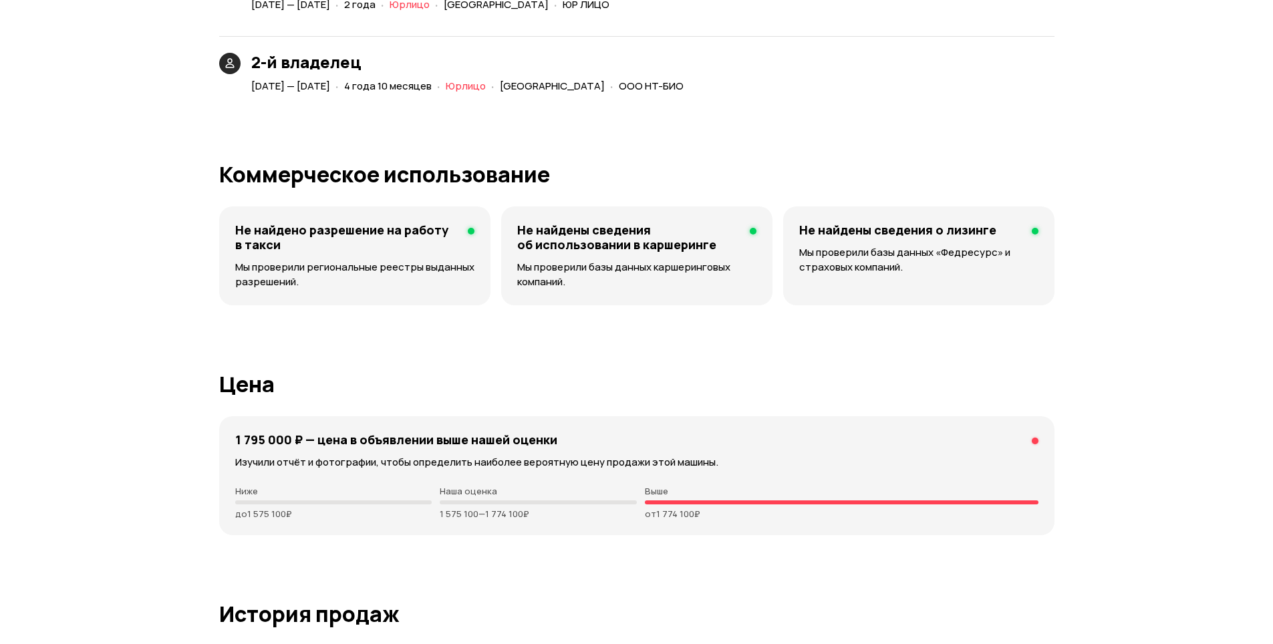
scroll to position [2662, 0]
